Goal: Task Accomplishment & Management: Manage account settings

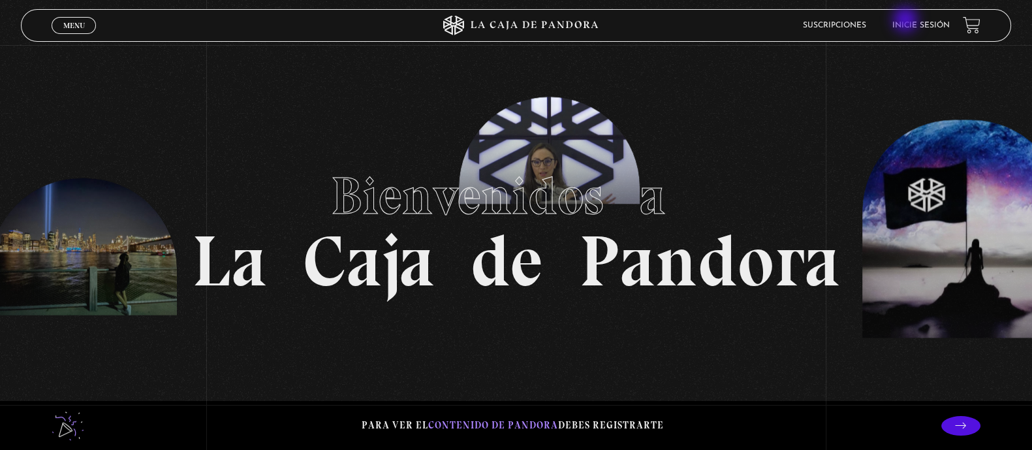
click at [907, 21] on li "Inicie sesión" at bounding box center [920, 25] width 57 height 20
click at [916, 22] on link "Inicie sesión" at bounding box center [920, 26] width 57 height 8
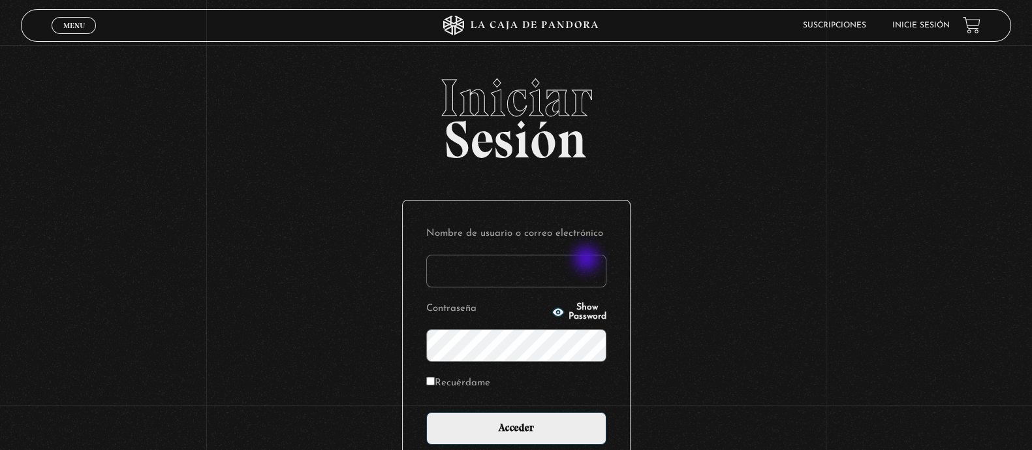
click at [585, 259] on input "Nombre de usuario o correo electrónico" at bounding box center [516, 271] width 180 height 33
type input "karenmora516@gmail.com"
click at [426, 412] on input "Acceder" at bounding box center [516, 428] width 180 height 33
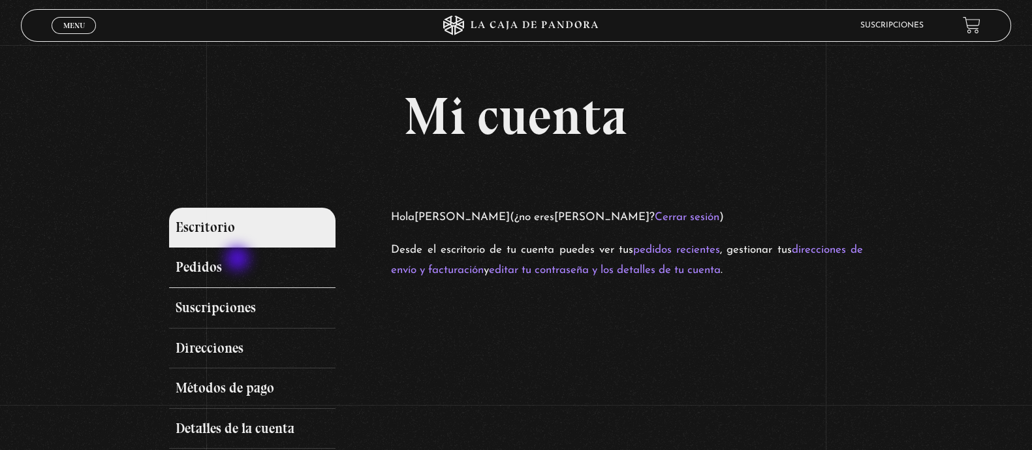
click at [239, 260] on link "Pedidos" at bounding box center [252, 267] width 166 height 40
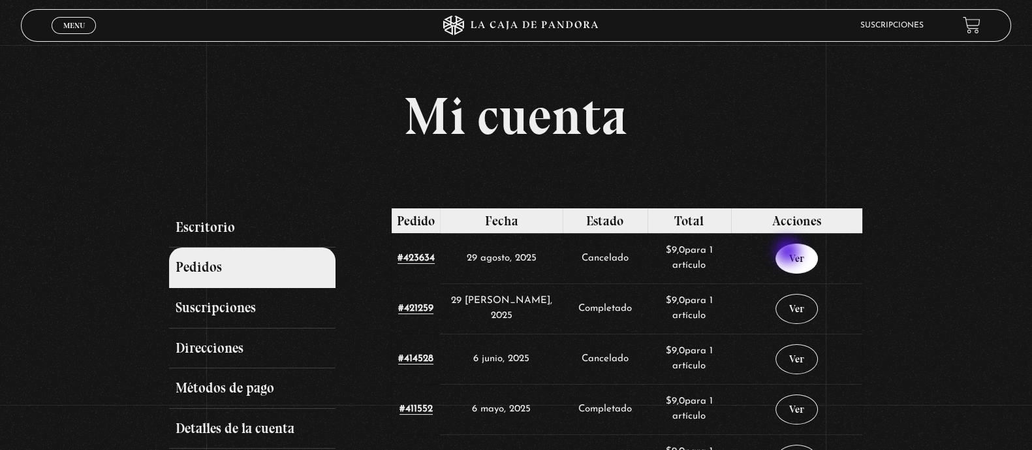
click at [789, 252] on link "Ver" at bounding box center [796, 258] width 42 height 30
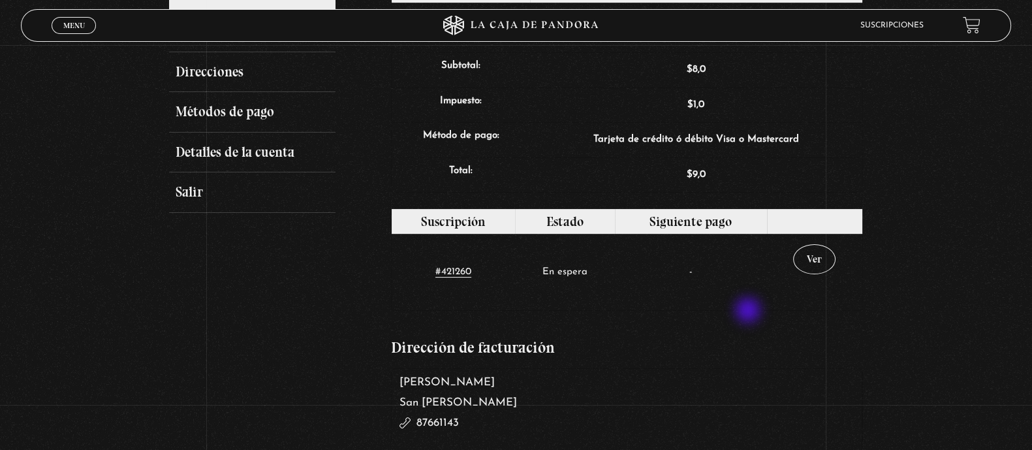
scroll to position [245, 0]
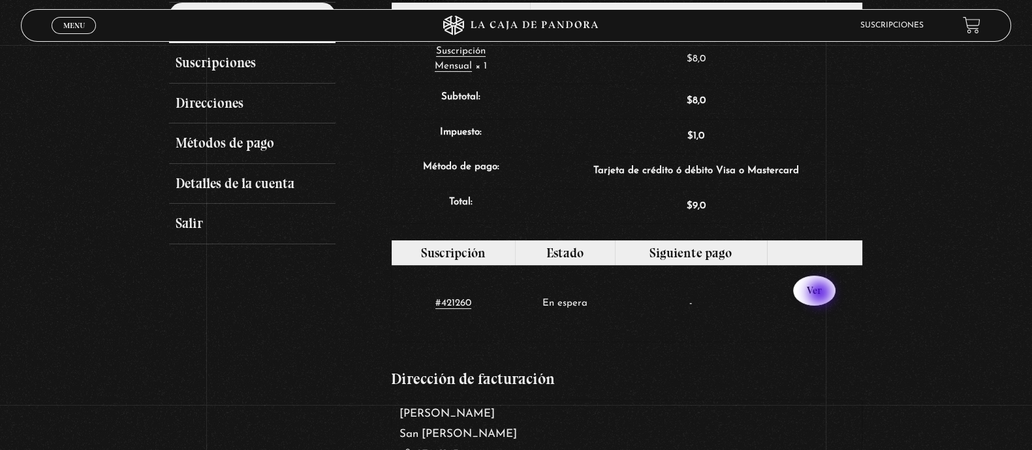
click at [825, 279] on link "Ver" at bounding box center [814, 290] width 42 height 30
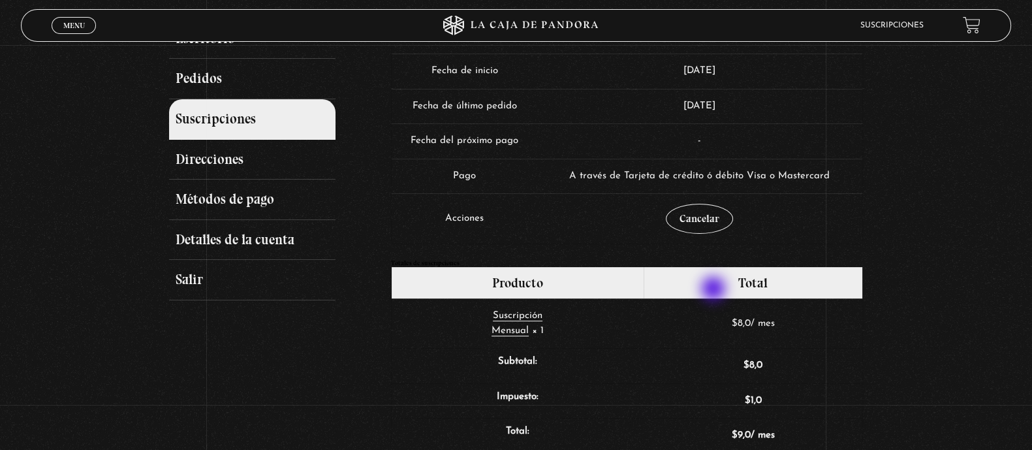
scroll to position [163, 0]
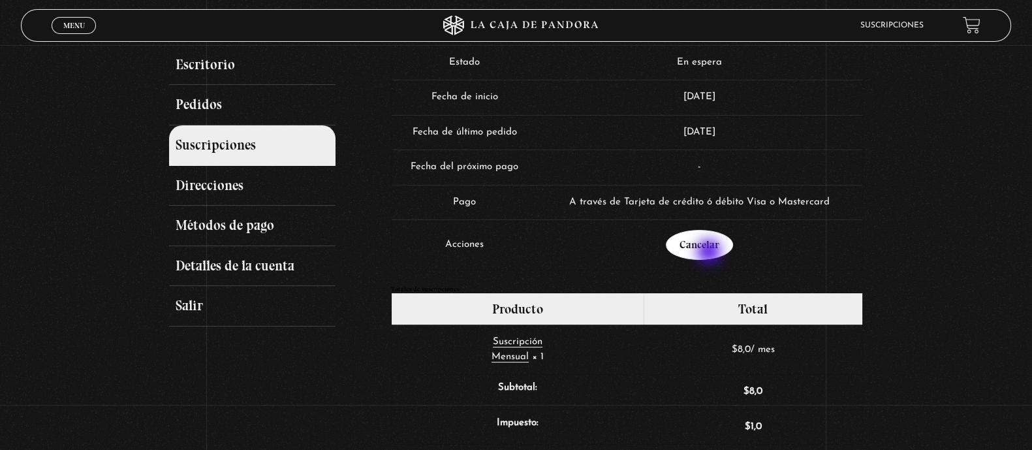
click at [710, 252] on link "Cancelar" at bounding box center [699, 245] width 67 height 30
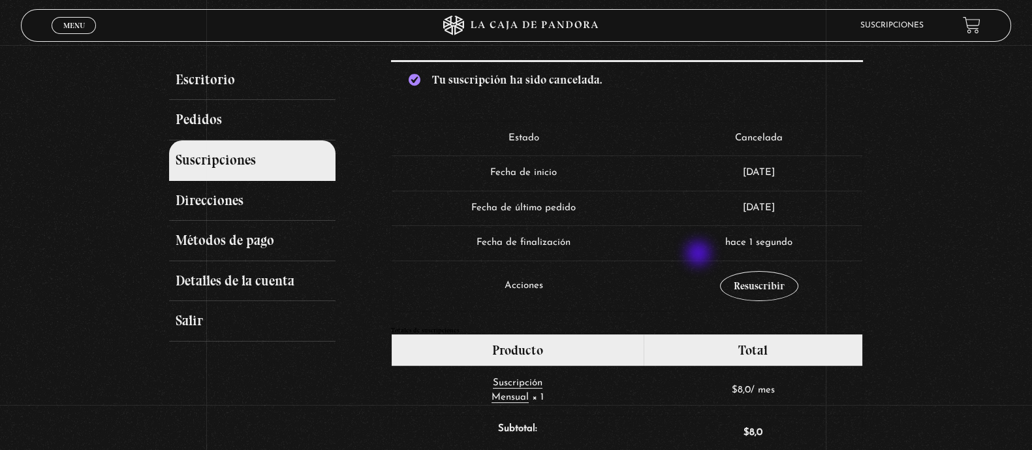
scroll to position [163, 0]
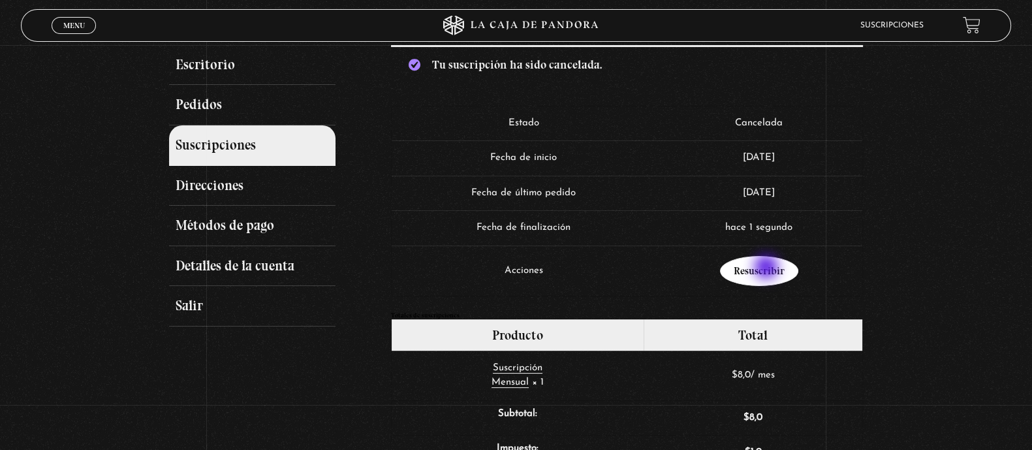
click at [768, 268] on link "Resuscribir" at bounding box center [759, 271] width 78 height 30
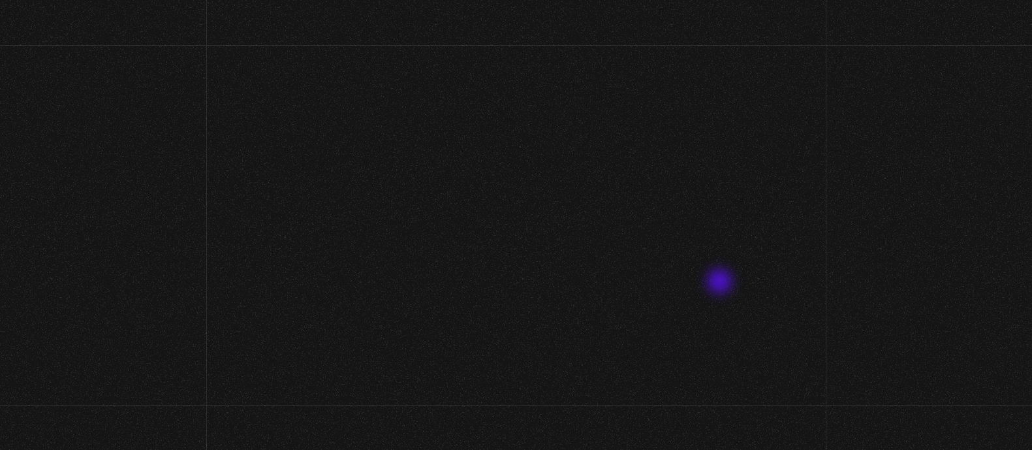
select select "CR-SJ"
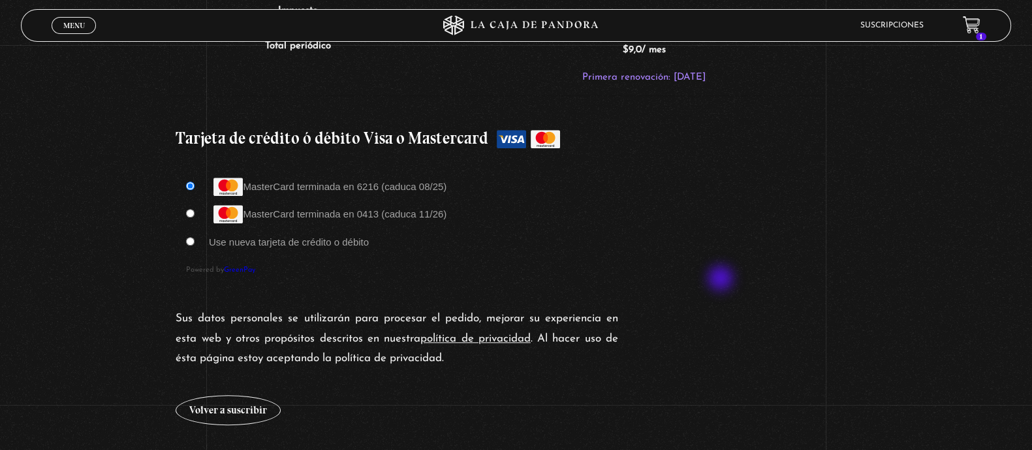
scroll to position [1223, 0]
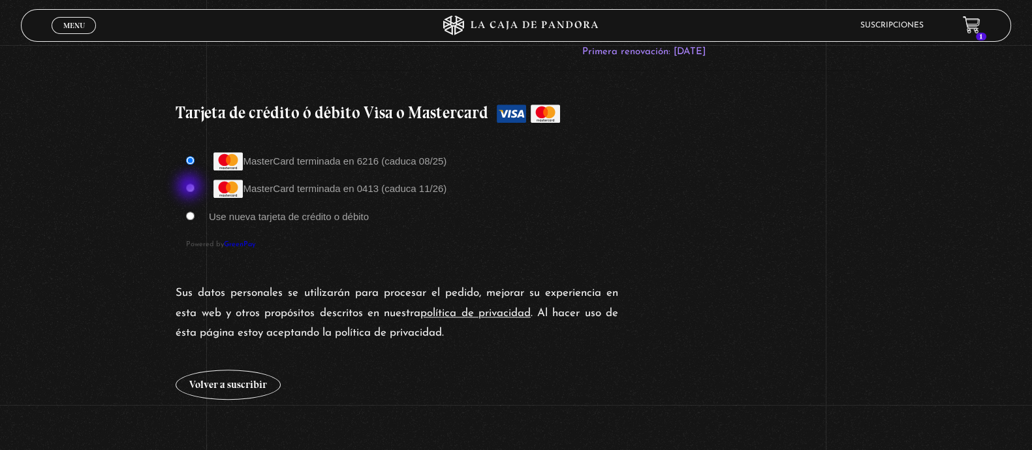
click at [191, 187] on input "MasterCard terminada en 0413 (caduca 11/26)" at bounding box center [190, 187] width 8 height 8
radio input "true"
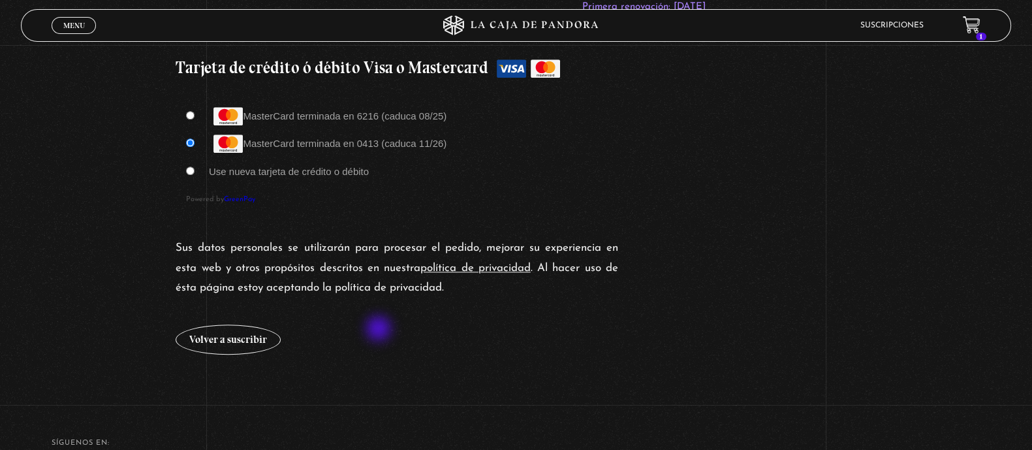
scroll to position [1305, 0]
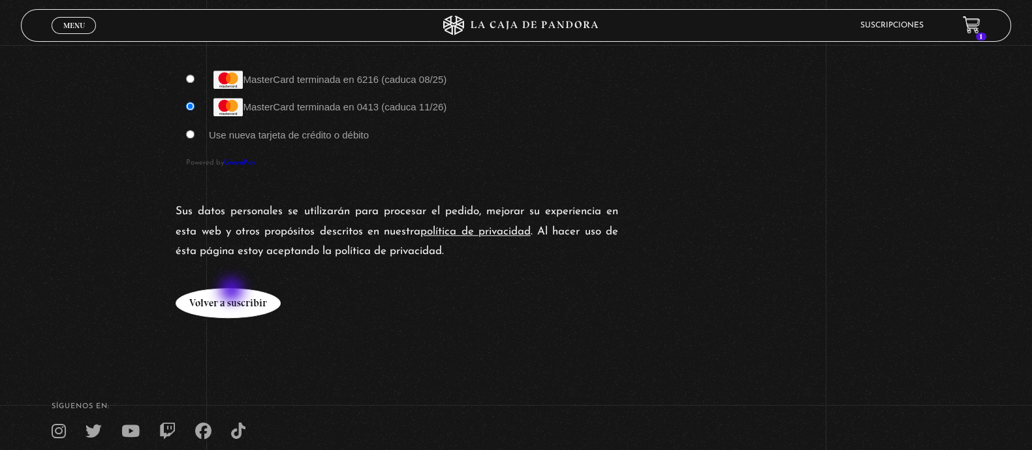
click at [234, 295] on button "Volver a suscribir" at bounding box center [228, 303] width 105 height 30
